Goal: Task Accomplishment & Management: Manage account settings

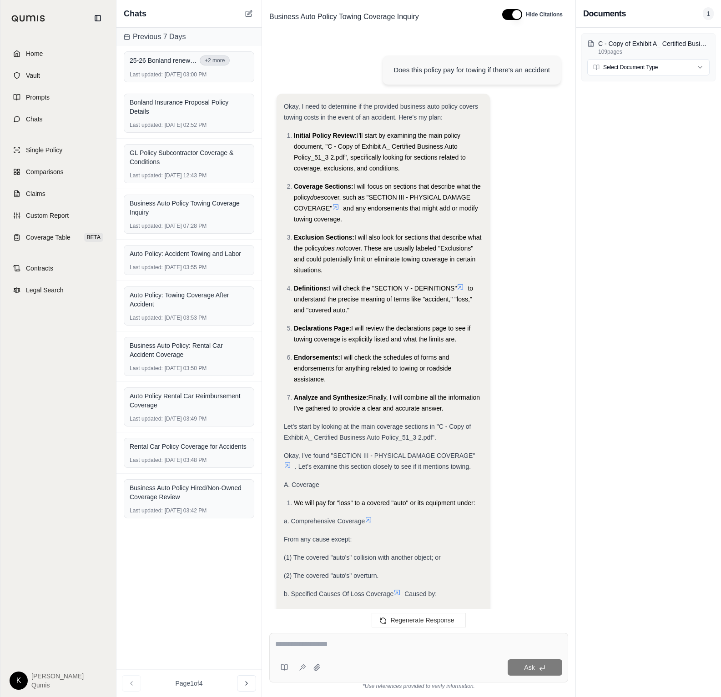
scroll to position [2150, 0]
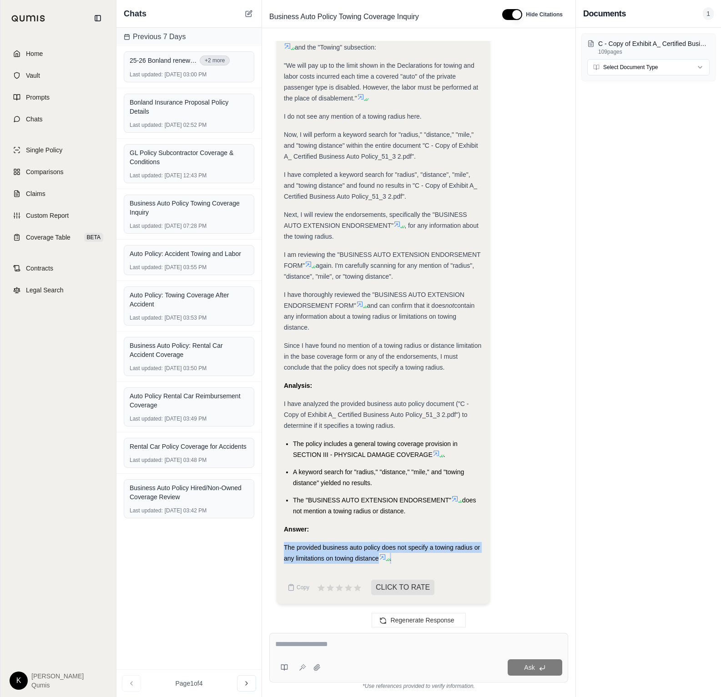
click at [23, 684] on html "Home Vault Prompts Chats Single Policy Comparisons Claims Custom Report Coverag…" at bounding box center [360, 348] width 721 height 697
click at [48, 616] on link "Site Admin Portal" at bounding box center [39, 613] width 75 height 15
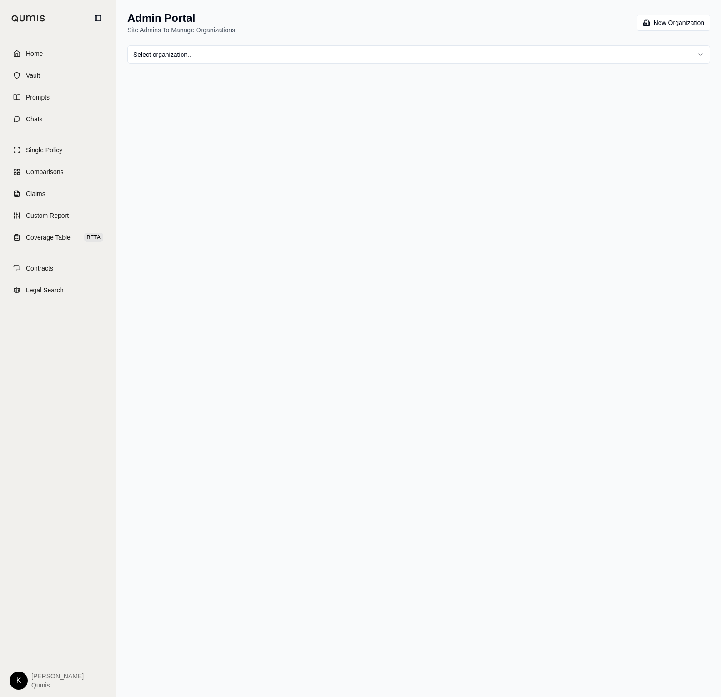
click at [308, 56] on html "Home Vault Prompts Chats Single Policy Comparisons Claims Custom Report Coverag…" at bounding box center [360, 348] width 721 height 697
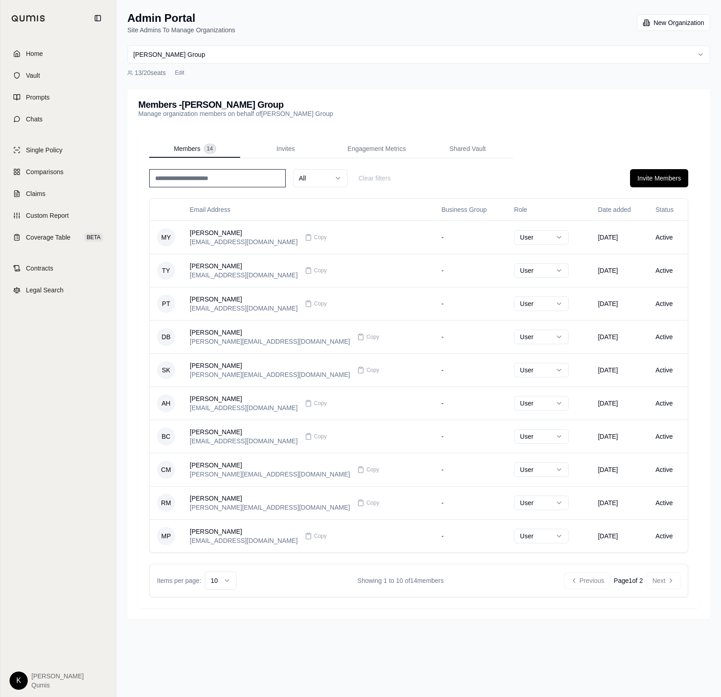
click at [201, 175] on input at bounding box center [217, 178] width 136 height 18
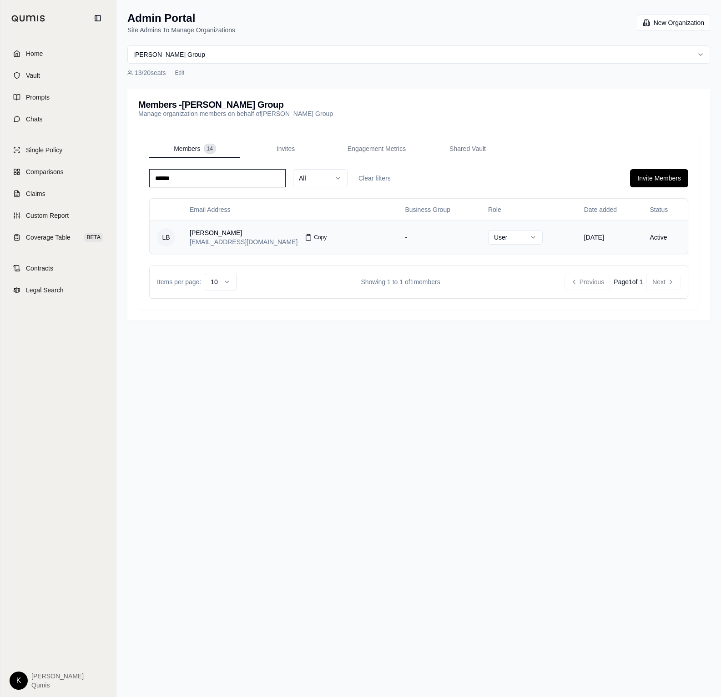
type input "******"
click at [314, 241] on span "Copy" at bounding box center [320, 237] width 13 height 7
click at [230, 175] on input "******" at bounding box center [217, 178] width 136 height 18
click at [404, 58] on html "Home Vault Prompts Chats Single Policy Comparisons Claims Custom Report Coverag…" at bounding box center [360, 348] width 721 height 697
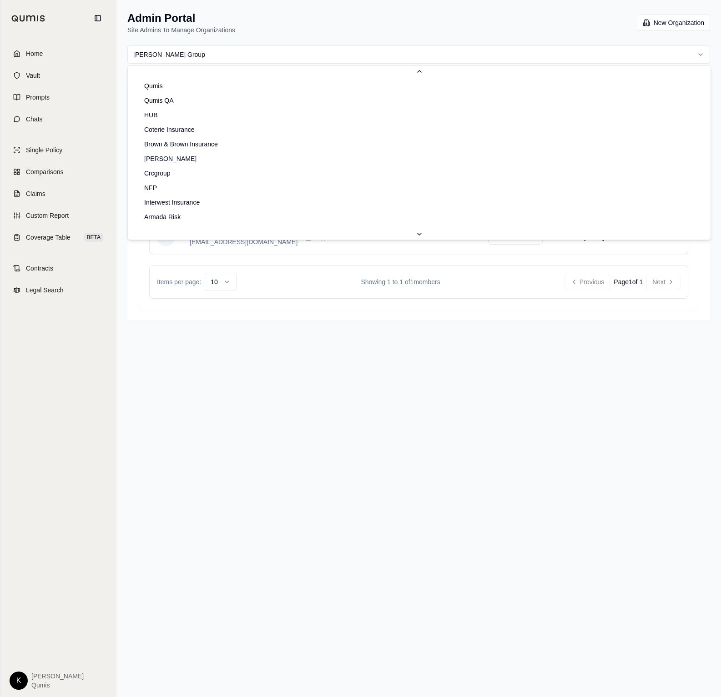
scroll to position [432, 0]
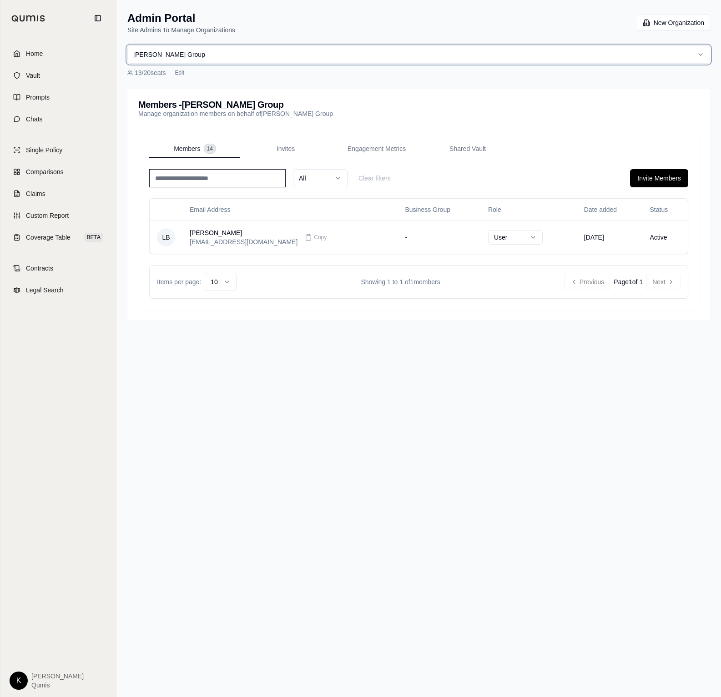
click at [416, 30] on html "Home Vault Prompts Chats Single Policy Comparisons Claims Custom Report Coverag…" at bounding box center [360, 348] width 721 height 697
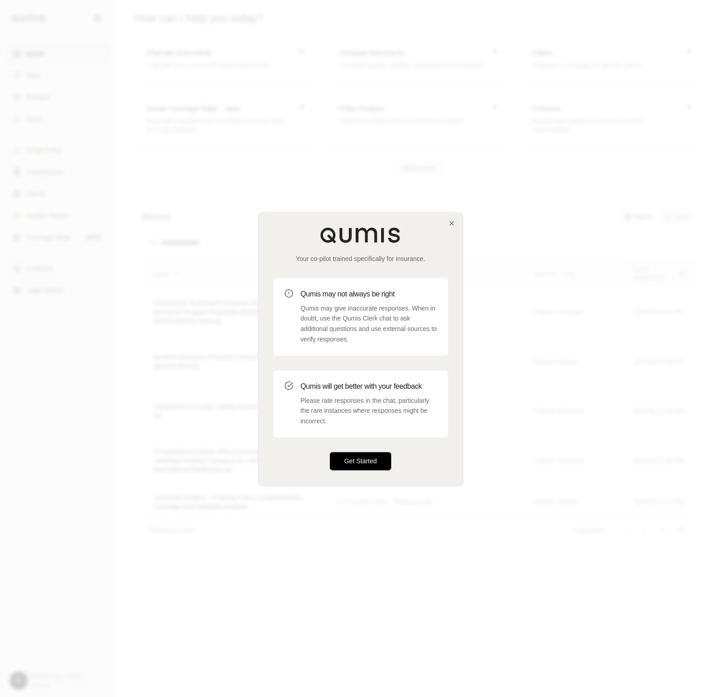
click at [359, 460] on button "Get Started" at bounding box center [361, 461] width 62 height 18
